Goal: Check status

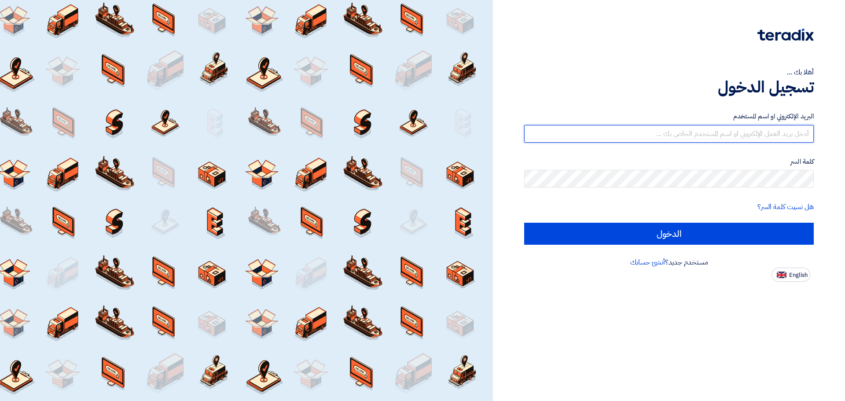
type input "[EMAIL_ADDRESS][DOMAIN_NAME]"
click at [671, 132] on input "[EMAIL_ADDRESS][DOMAIN_NAME]" at bounding box center [669, 134] width 290 height 18
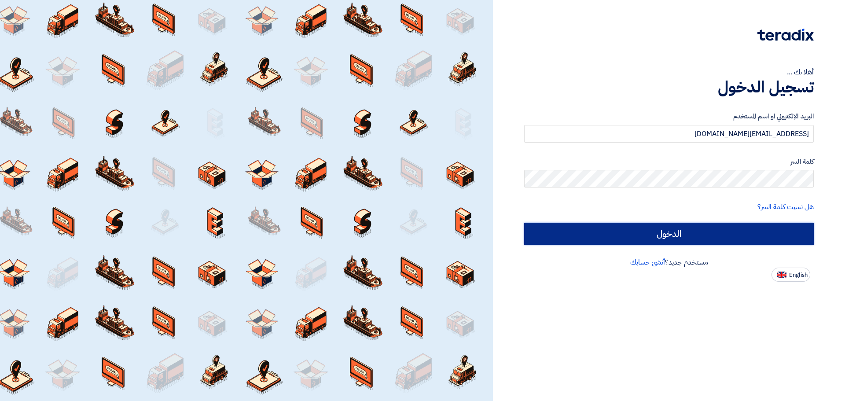
click at [628, 242] on input "الدخول" at bounding box center [669, 234] width 290 height 22
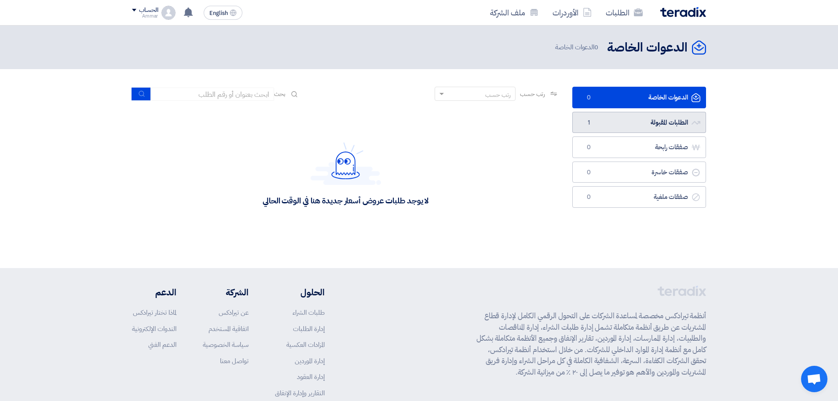
click at [605, 117] on link "الطلبات المقبولة الطلبات المقبولة 1" at bounding box center [640, 123] width 134 height 22
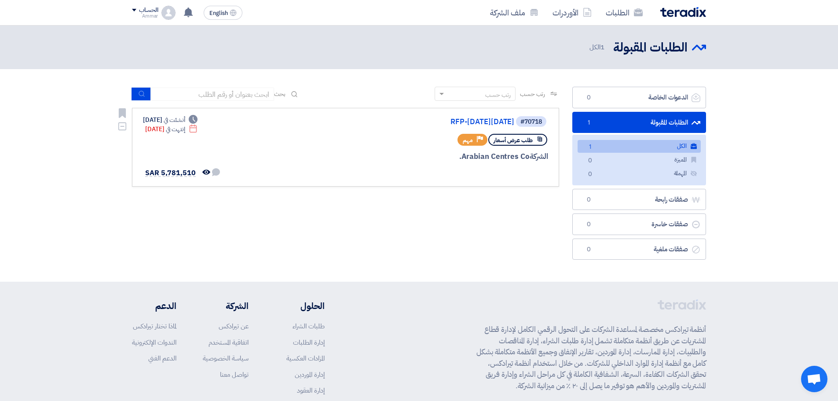
click at [279, 151] on div "#70718 RFP-[DATE][DATE] طلب عرض أسعار Priority مهم [GEOGRAPHIC_DATA] Co. Deadli…" at bounding box center [345, 147] width 405 height 64
click at [374, 169] on div at bounding box center [443, 173] width 212 height 12
click at [243, 141] on div "#70718 RFP-[DATE][DATE] طلب عرض أسعار Priority مهم [GEOGRAPHIC_DATA] Co. Deadli…" at bounding box center [345, 147] width 405 height 64
click at [368, 125] on link "RFP-[DATE][DATE]" at bounding box center [426, 122] width 176 height 8
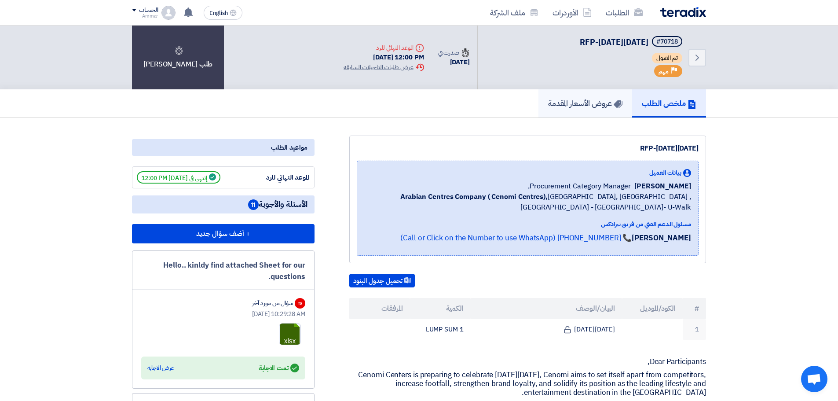
click at [555, 104] on h5 "عروض الأسعار المقدمة" at bounding box center [585, 103] width 74 height 10
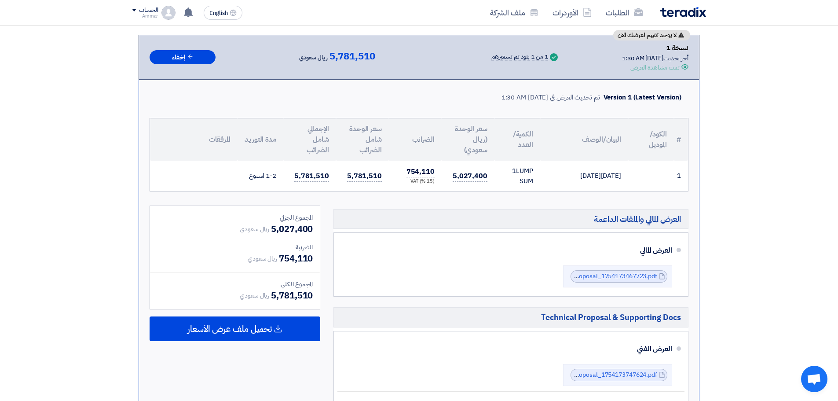
scroll to position [15, 0]
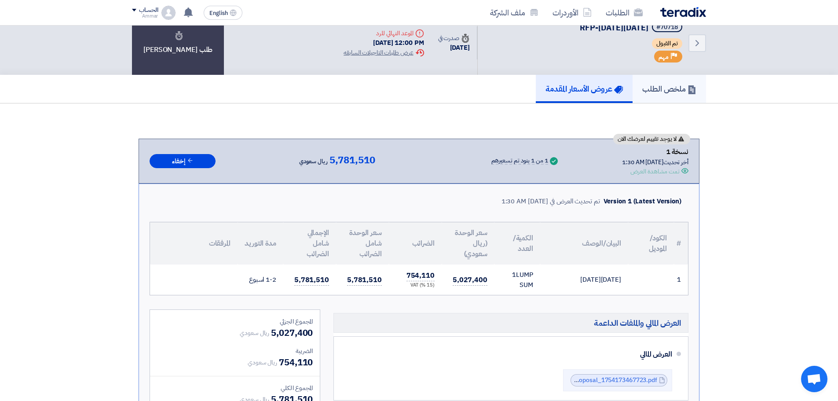
click at [656, 88] on h5 "ملخص الطلب" at bounding box center [669, 89] width 54 height 10
